Goal: Information Seeking & Learning: Learn about a topic

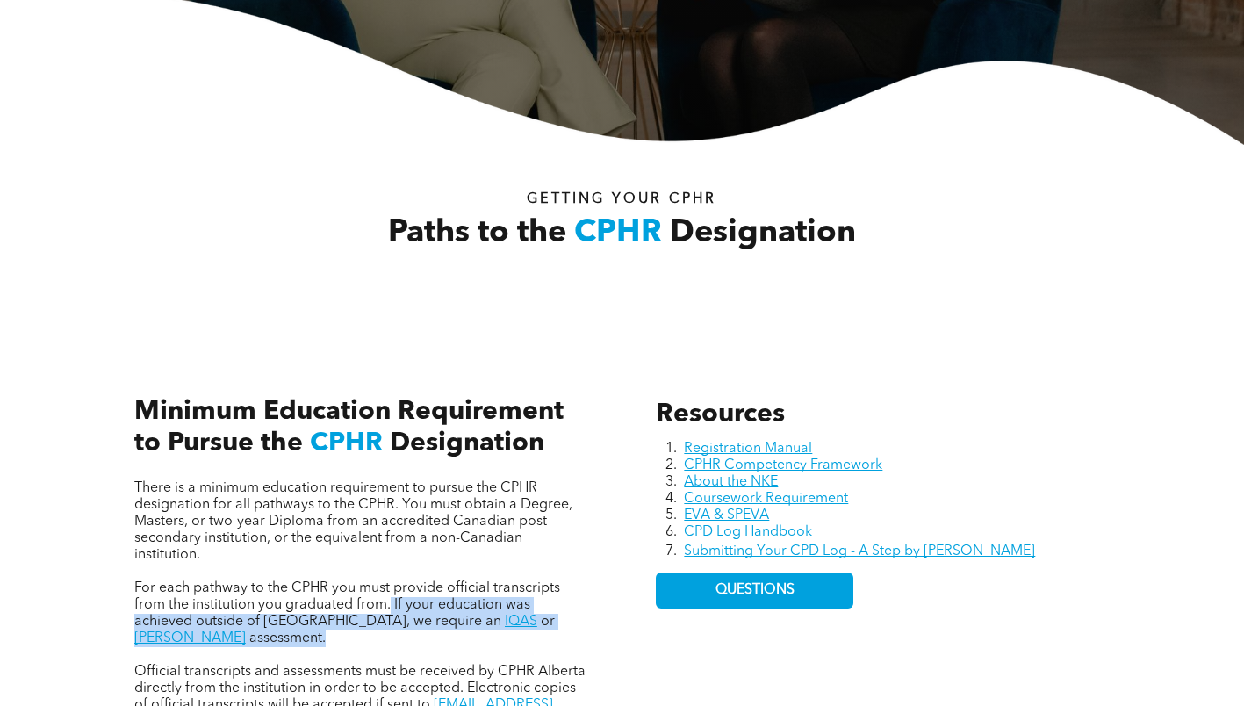
scroll to position [565, 0]
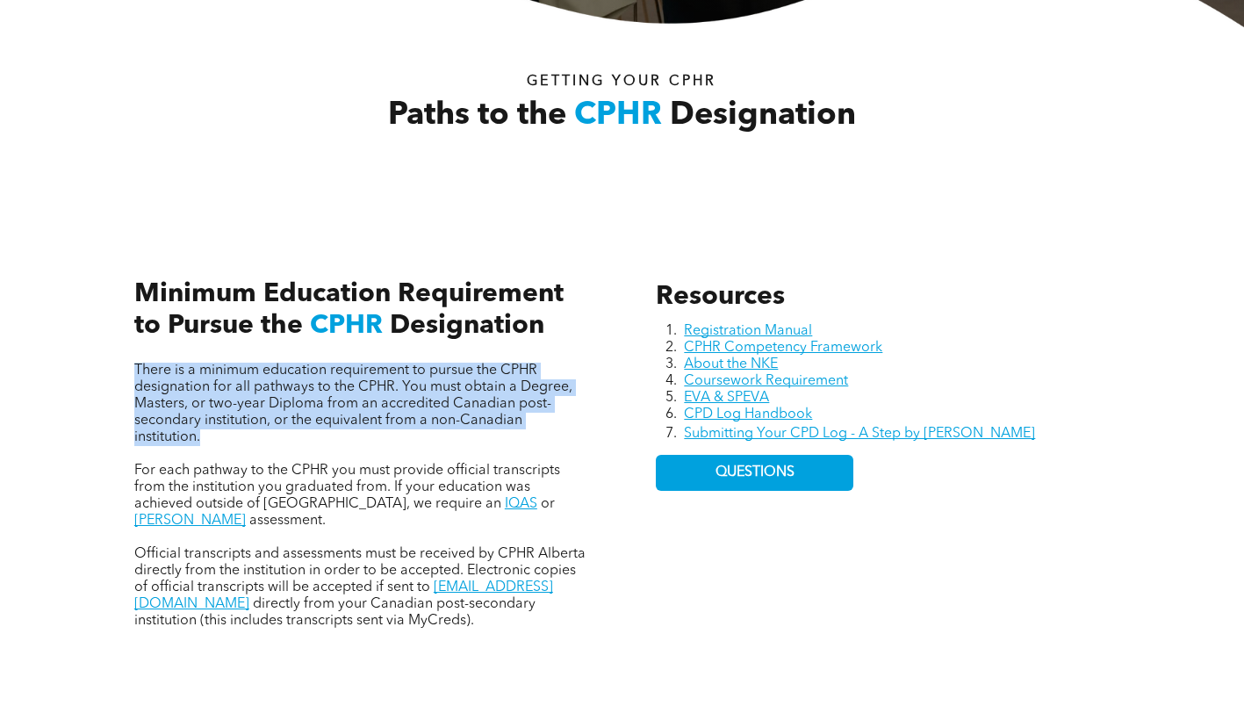
drag, startPoint x: 121, startPoint y: 364, endPoint x: 258, endPoint y: 451, distance: 162.2
click at [258, 451] on div "There is a minimum education requirement to pursue the CPHR designation for all…" at bounding box center [361, 434] width 482 height 415
copy span "There is a minimum education requirement to pursue the CPHR designation for all…"
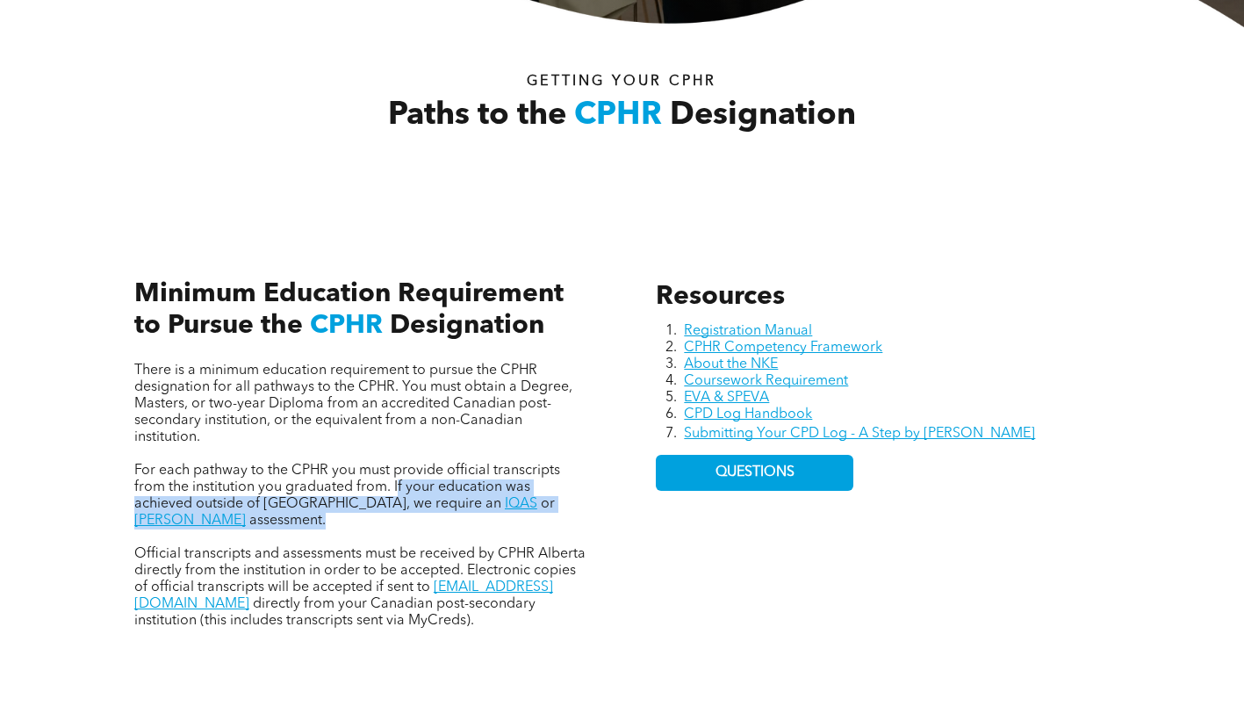
drag, startPoint x: 396, startPoint y: 489, endPoint x: 576, endPoint y: 514, distance: 181.7
click at [576, 514] on div "There is a minimum education requirement to pursue the CPHR designation for all…" at bounding box center [361, 496] width 454 height 267
drag, startPoint x: 575, startPoint y: 514, endPoint x: 599, endPoint y: 536, distance: 32.9
click at [599, 536] on div "There is a minimum education requirement to pursue the CPHR designation for all…" at bounding box center [361, 434] width 482 height 415
drag, startPoint x: 588, startPoint y: 506, endPoint x: 392, endPoint y: 488, distance: 196.6
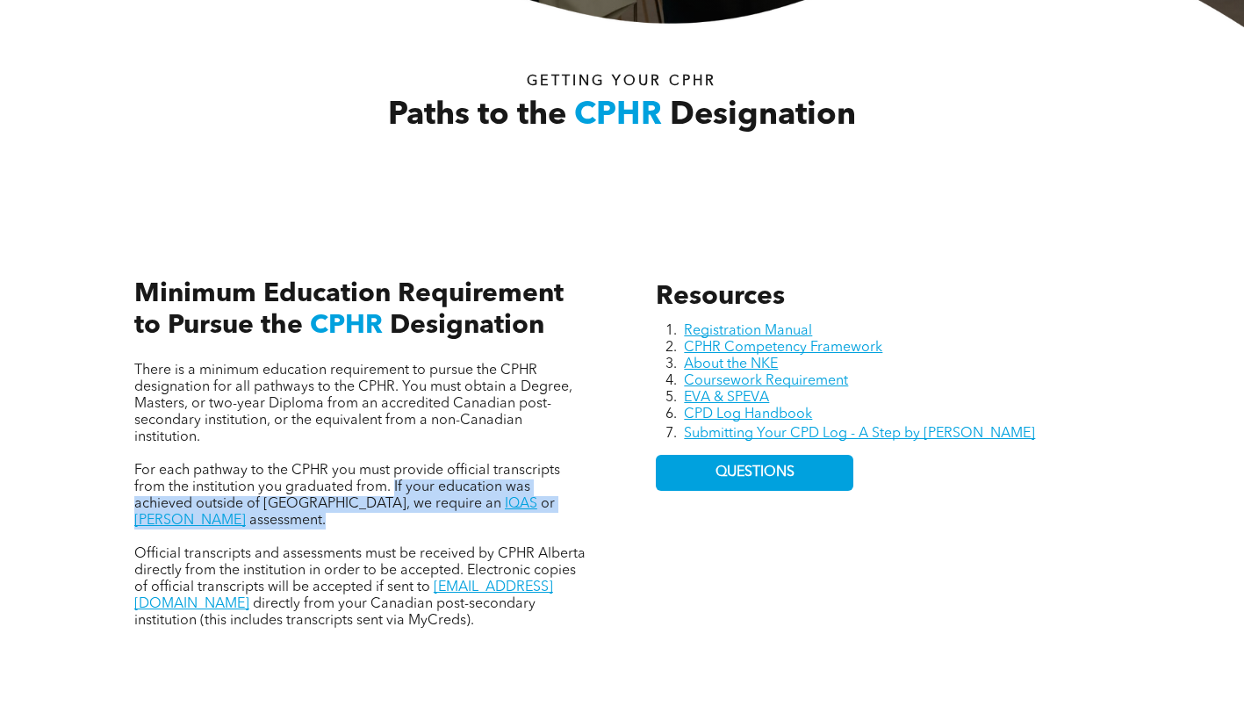
click at [392, 488] on div "There is a minimum education requirement to pursue the CPHR designation for all…" at bounding box center [361, 434] width 482 height 415
copy p "If your education was achieved outside of [GEOGRAPHIC_DATA], we require an IQAS…"
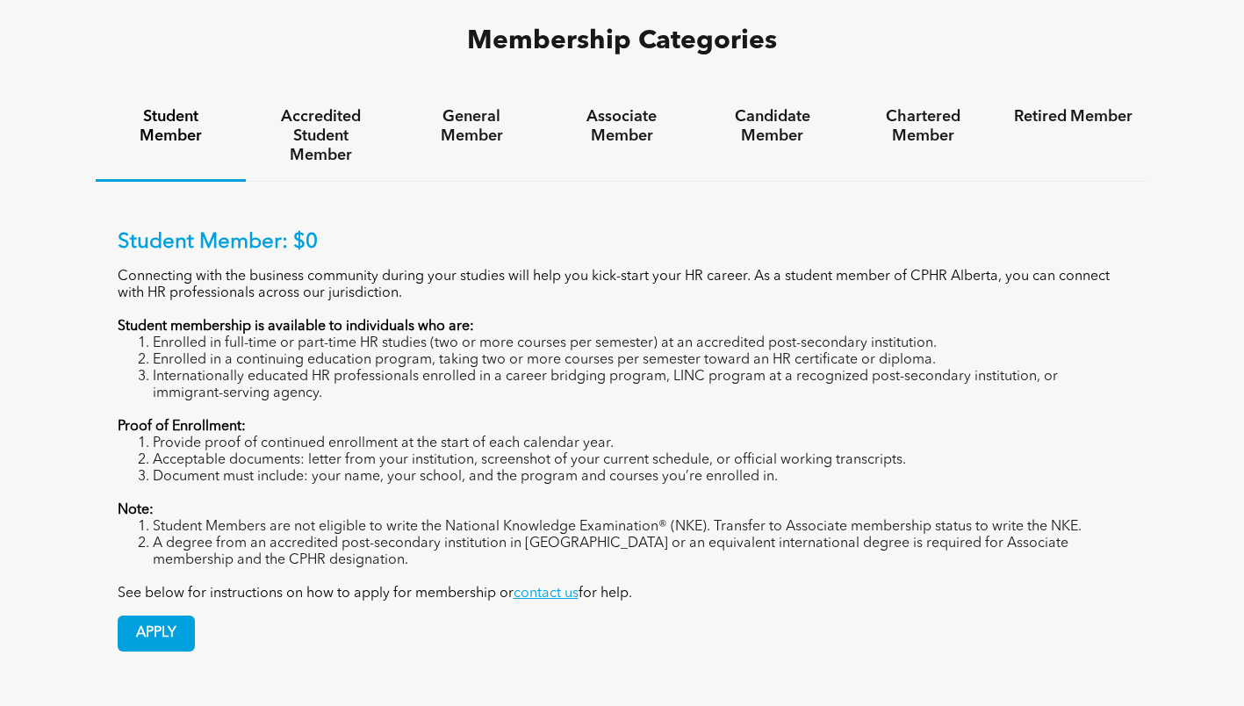
scroll to position [878, 0]
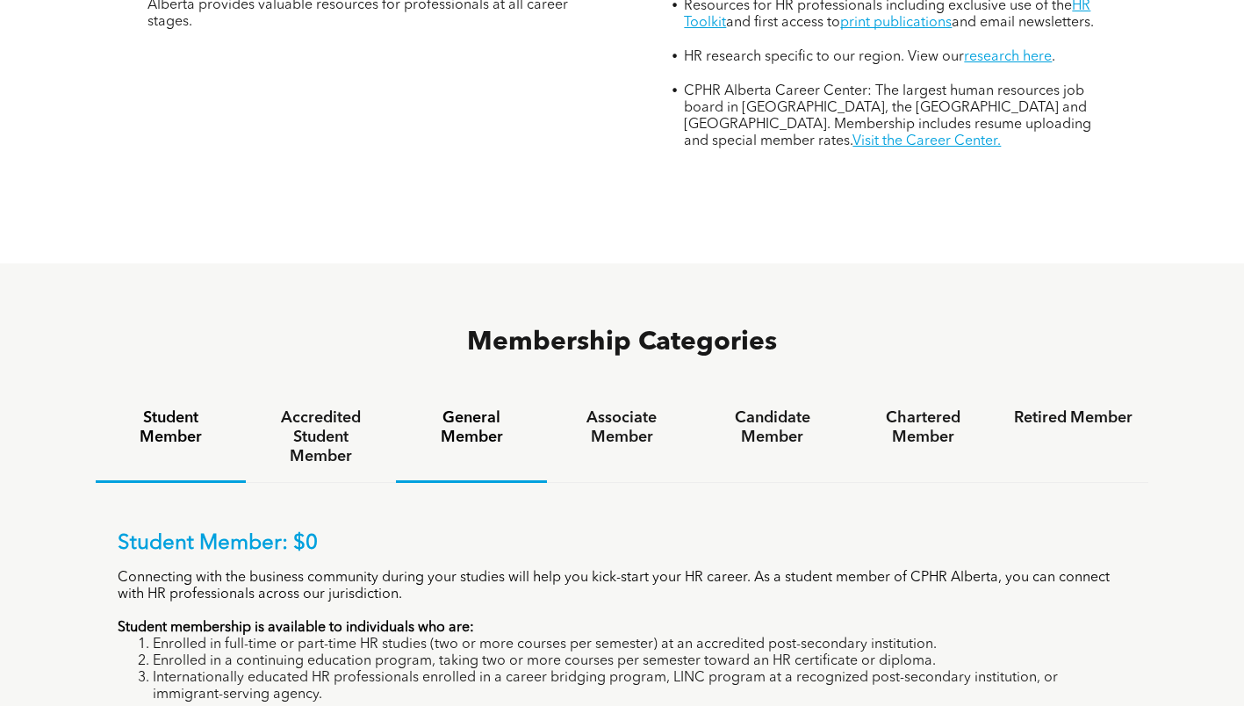
drag, startPoint x: 443, startPoint y: 342, endPoint x: 455, endPoint y: 357, distance: 19.5
click at [443, 408] on h4 "General Member" at bounding box center [471, 427] width 119 height 39
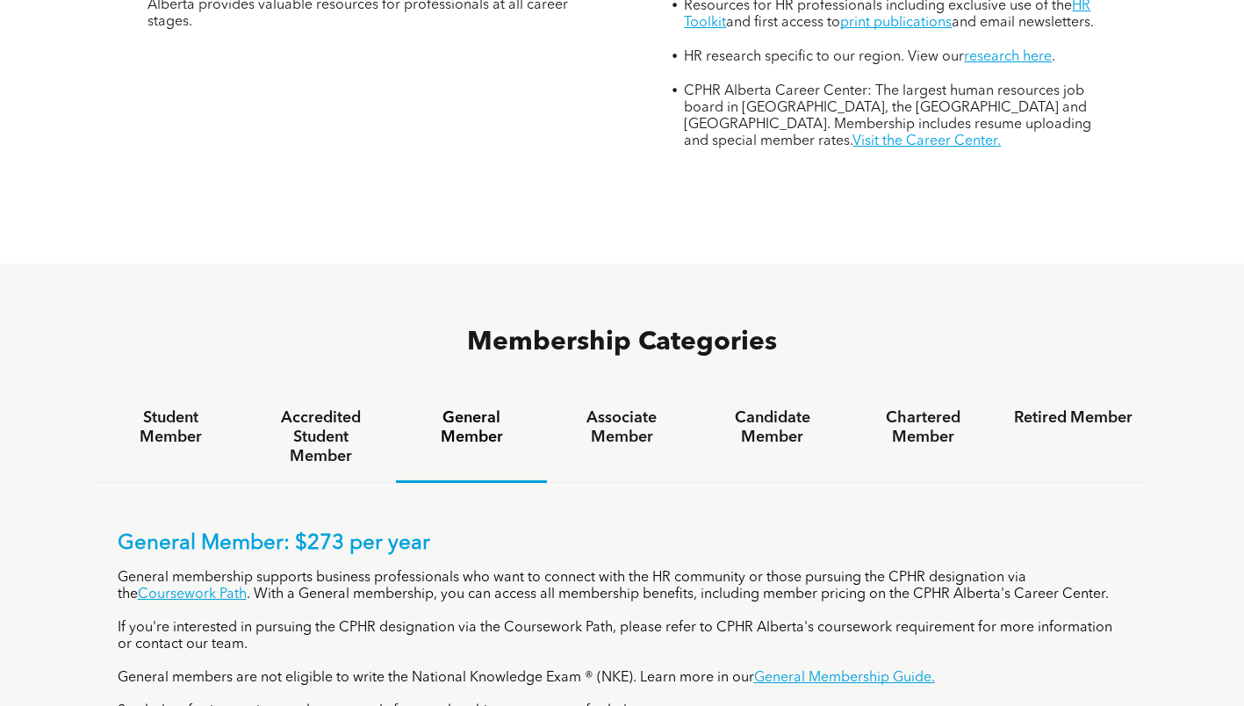
click at [332, 408] on h4 "Accredited Student Member" at bounding box center [321, 437] width 119 height 58
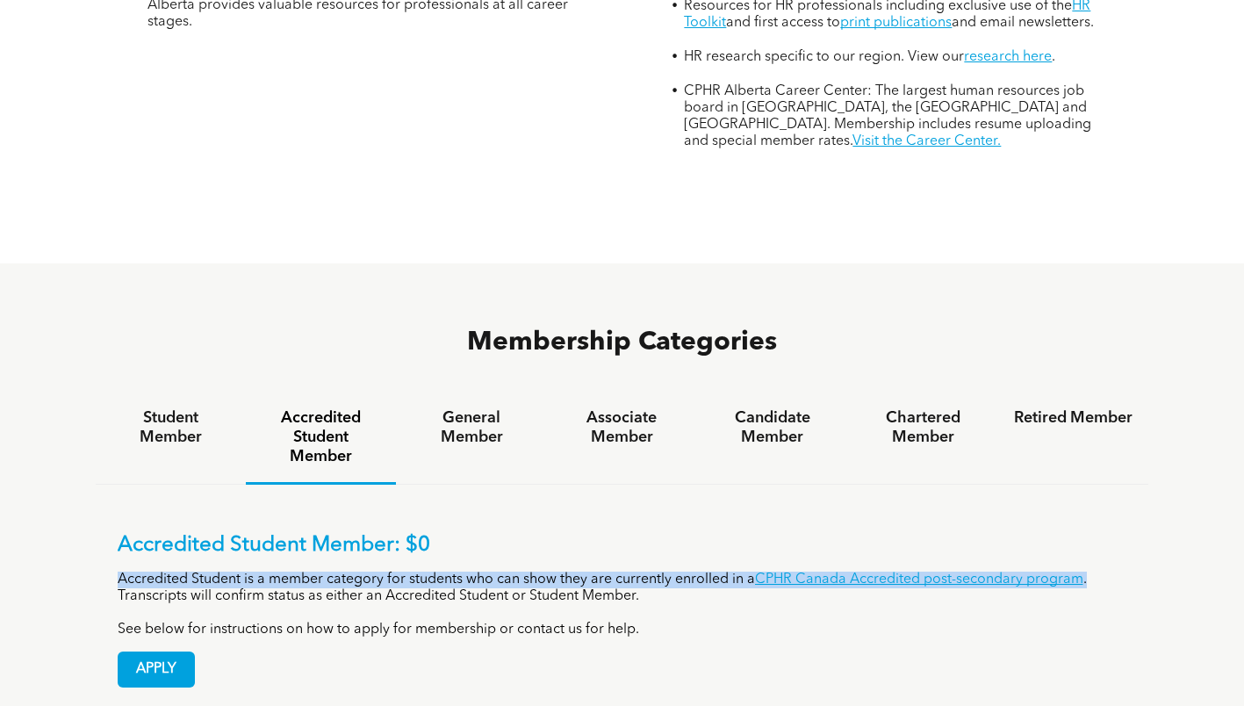
drag, startPoint x: 110, startPoint y: 484, endPoint x: 1091, endPoint y: 495, distance: 980.8
click at [1091, 495] on div "Accredited Student Member: $0 Accredited Student is a member category for stude…" at bounding box center [623, 597] width 1054 height 225
copy p "Accredited Student is a member category for students who can show they are curr…"
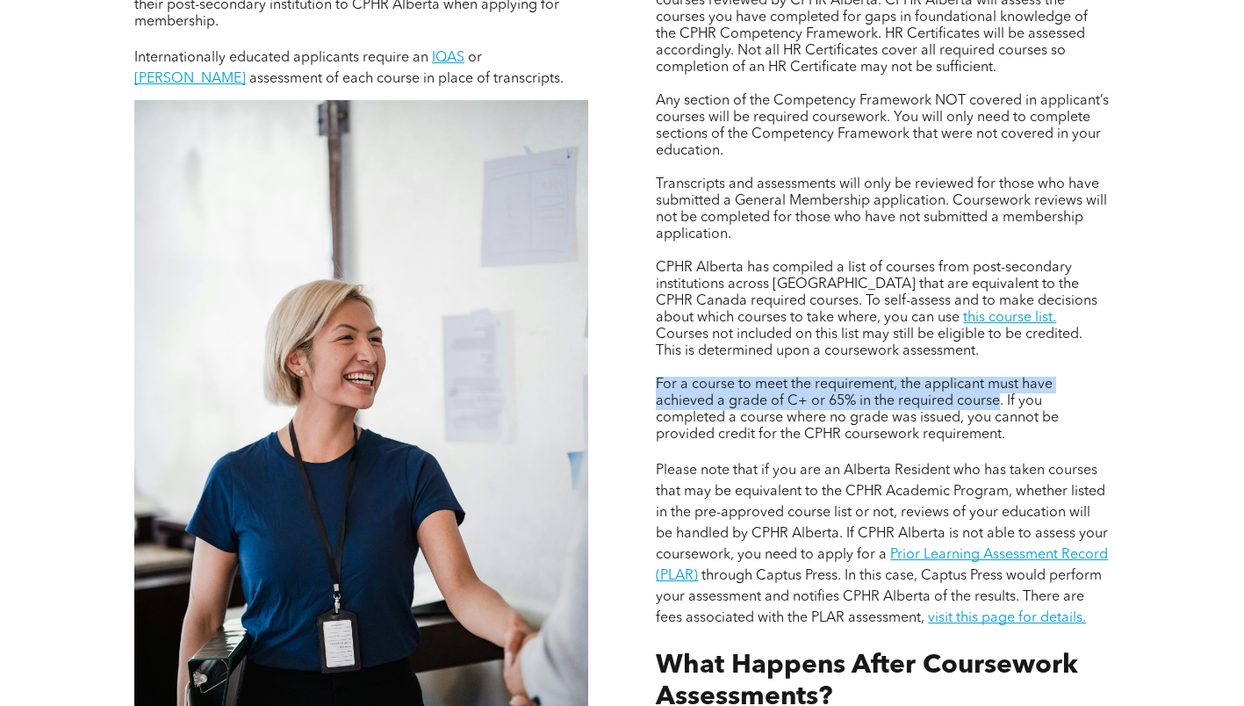
scroll to position [1229, 0]
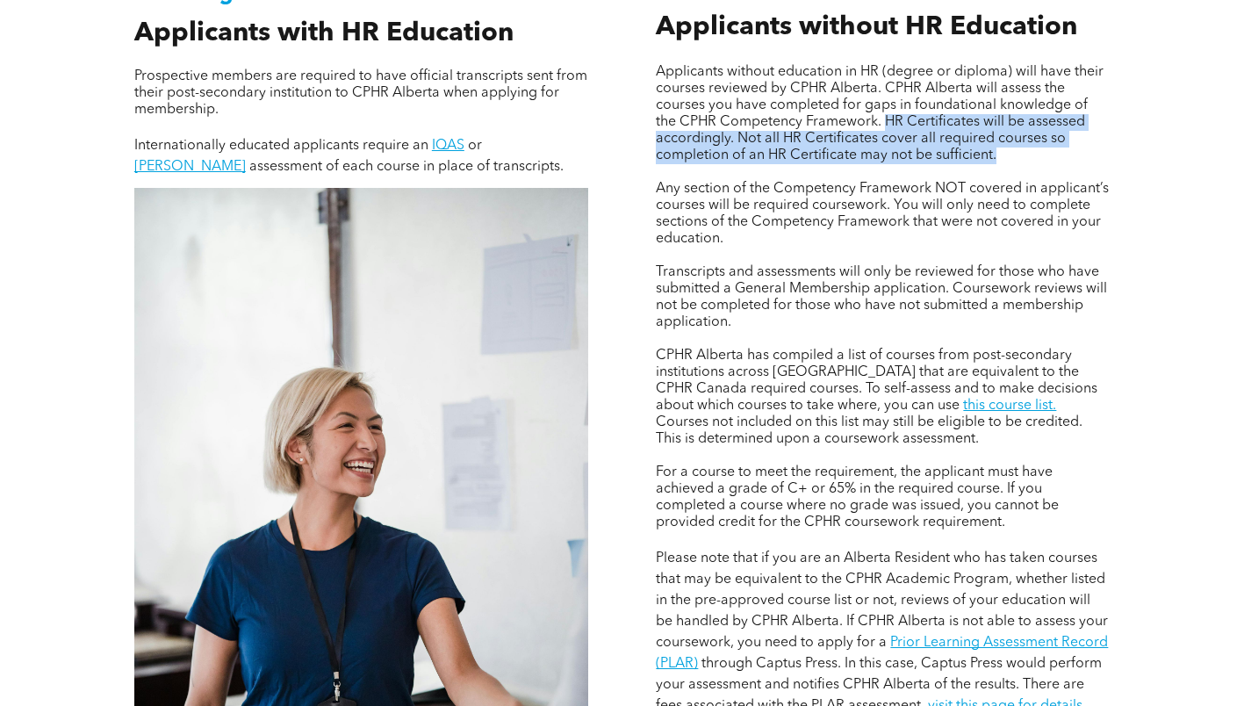
drag, startPoint x: 887, startPoint y: 117, endPoint x: 1008, endPoint y: 155, distance: 126.9
click at [1008, 155] on p "Applicants without education in HR (degree or diploma) will have their courses …" at bounding box center [883, 114] width 454 height 100
copy span "HR Certificates will be assessed accordingly. Not all HR Certificates cover all…"
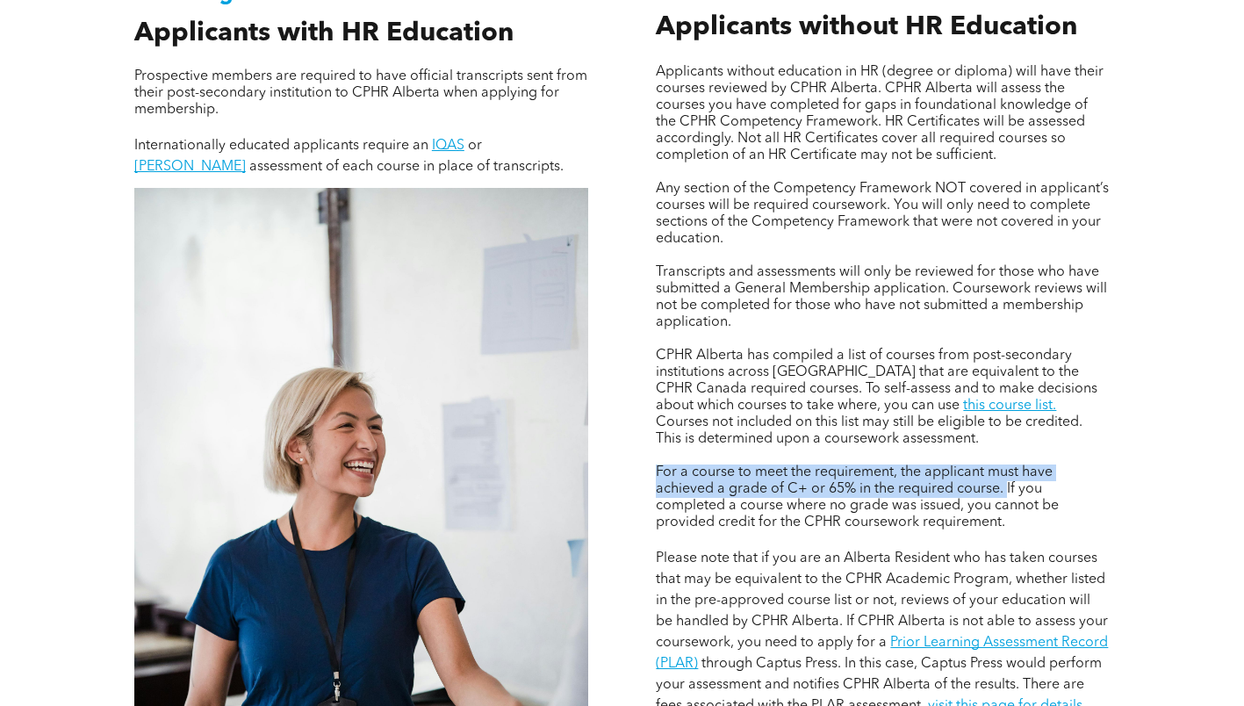
drag, startPoint x: 657, startPoint y: 463, endPoint x: 1005, endPoint y: 491, distance: 349.7
click at [1005, 491] on span "For a course to meet the requirement, the applicant must have achieved a grade …" at bounding box center [857, 497] width 403 height 64
copy span "For a course to meet the requirement, the applicant must have achieved a grade …"
